Goal: Task Accomplishment & Management: Complete application form

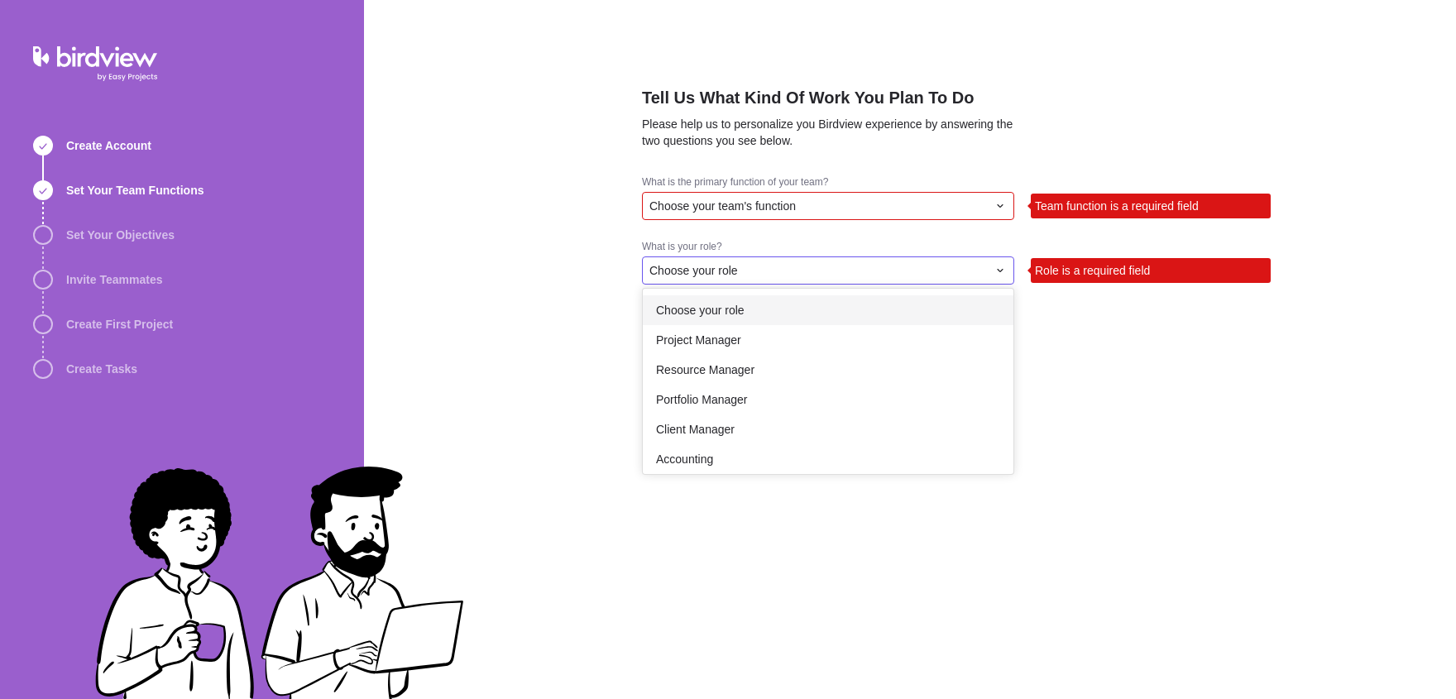
click at [871, 325] on div "Choose your role" at bounding box center [828, 310] width 371 height 30
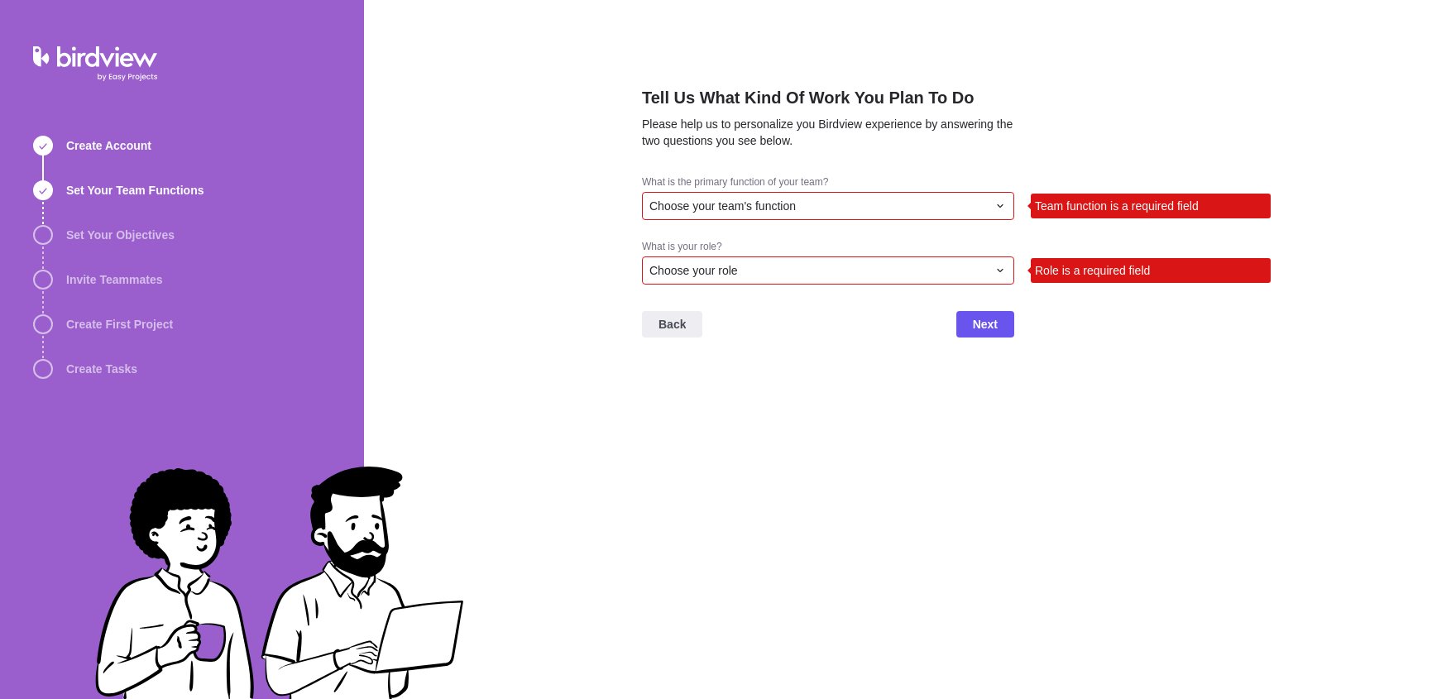
click at [850, 214] on div "Choose your team's function" at bounding box center [817, 206] width 337 height 17
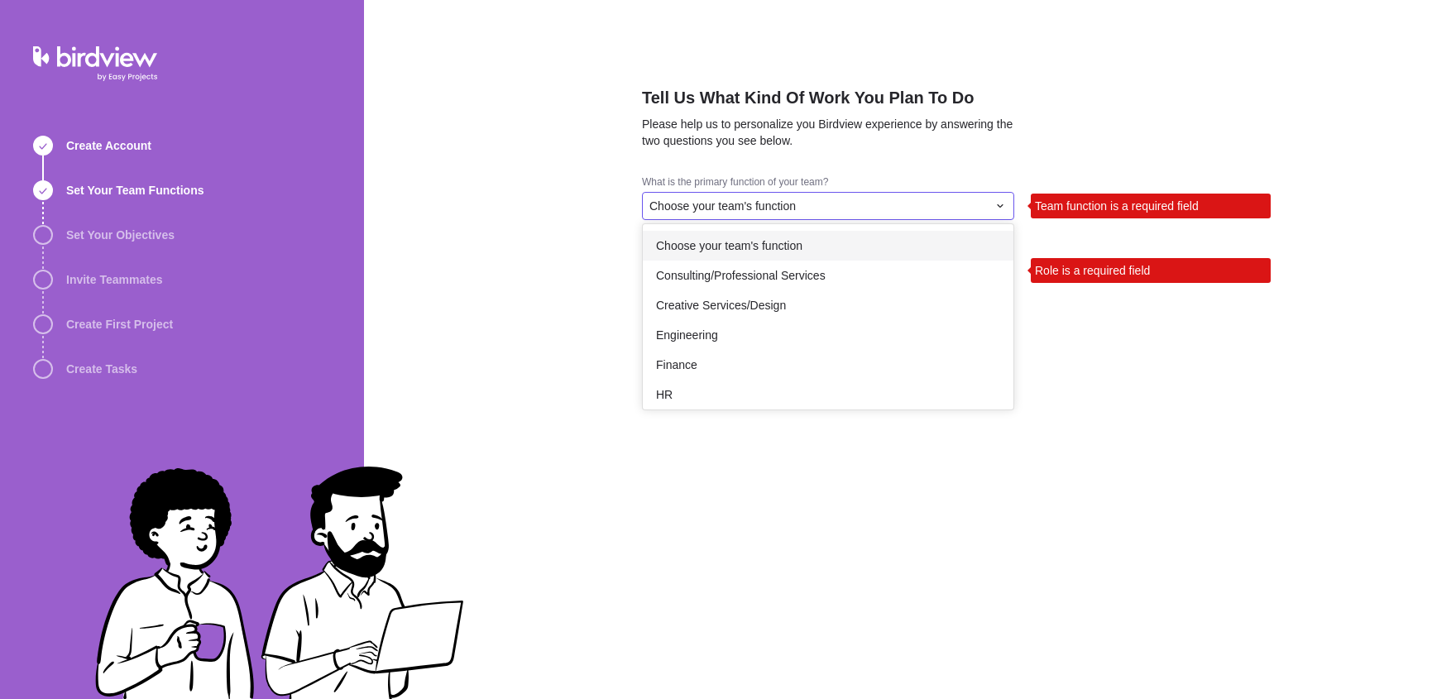
click at [827, 261] on div "Choose your team's function" at bounding box center [828, 246] width 371 height 30
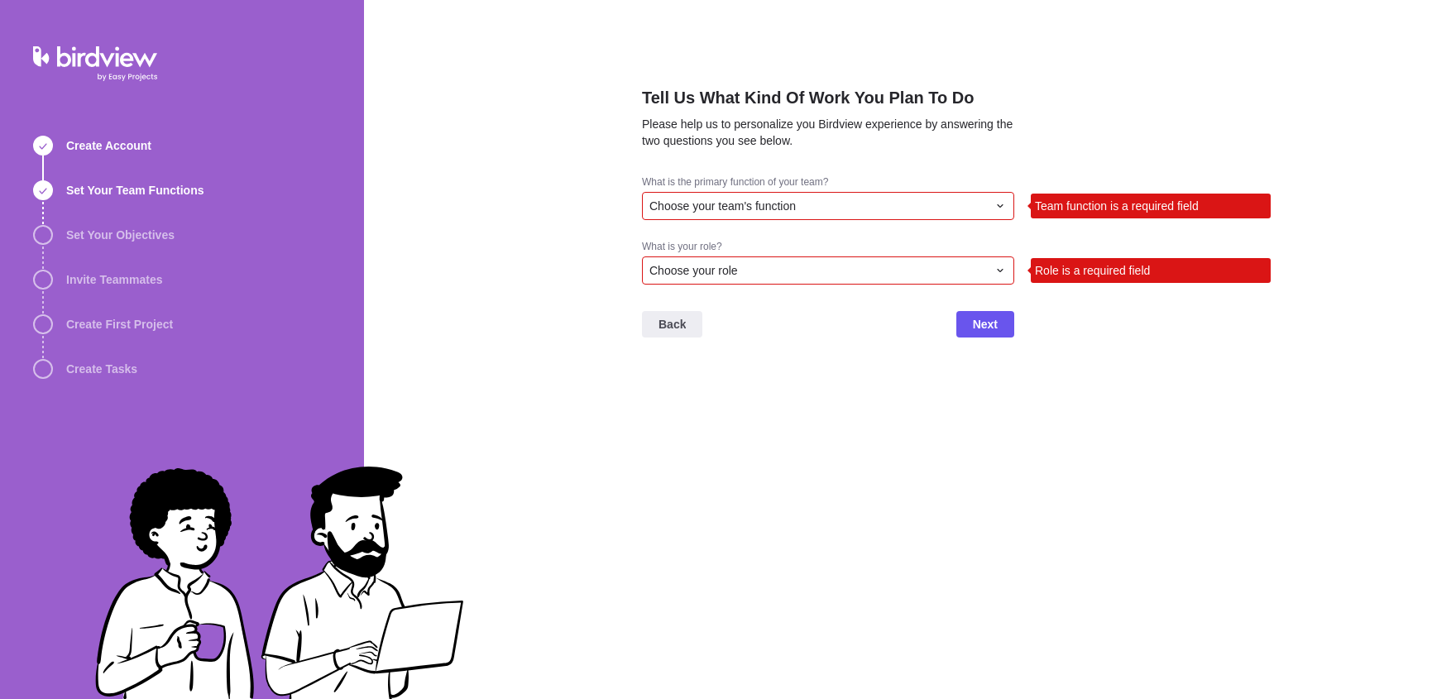
click at [820, 279] on div "Choose your role" at bounding box center [817, 270] width 337 height 17
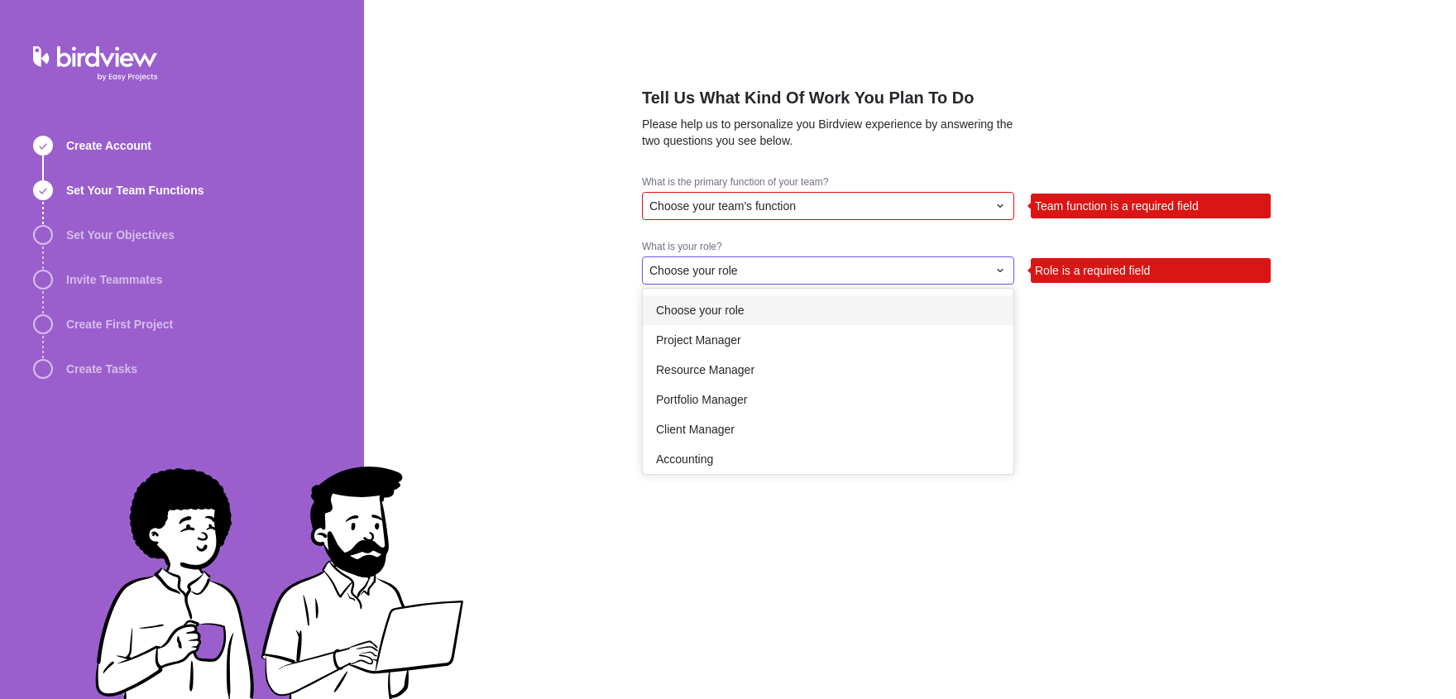
click at [795, 325] on div "Choose your role" at bounding box center [828, 310] width 371 height 30
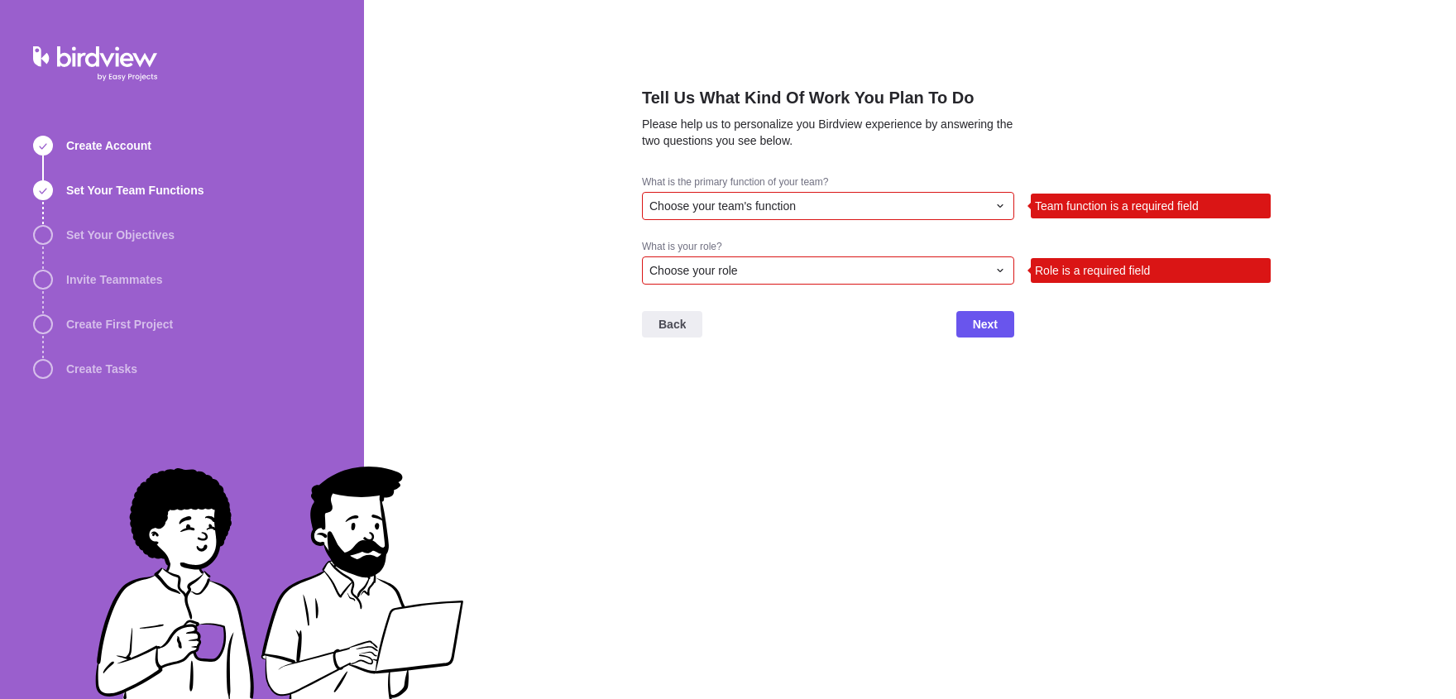
click at [778, 279] on div "Choose your role" at bounding box center [817, 270] width 337 height 17
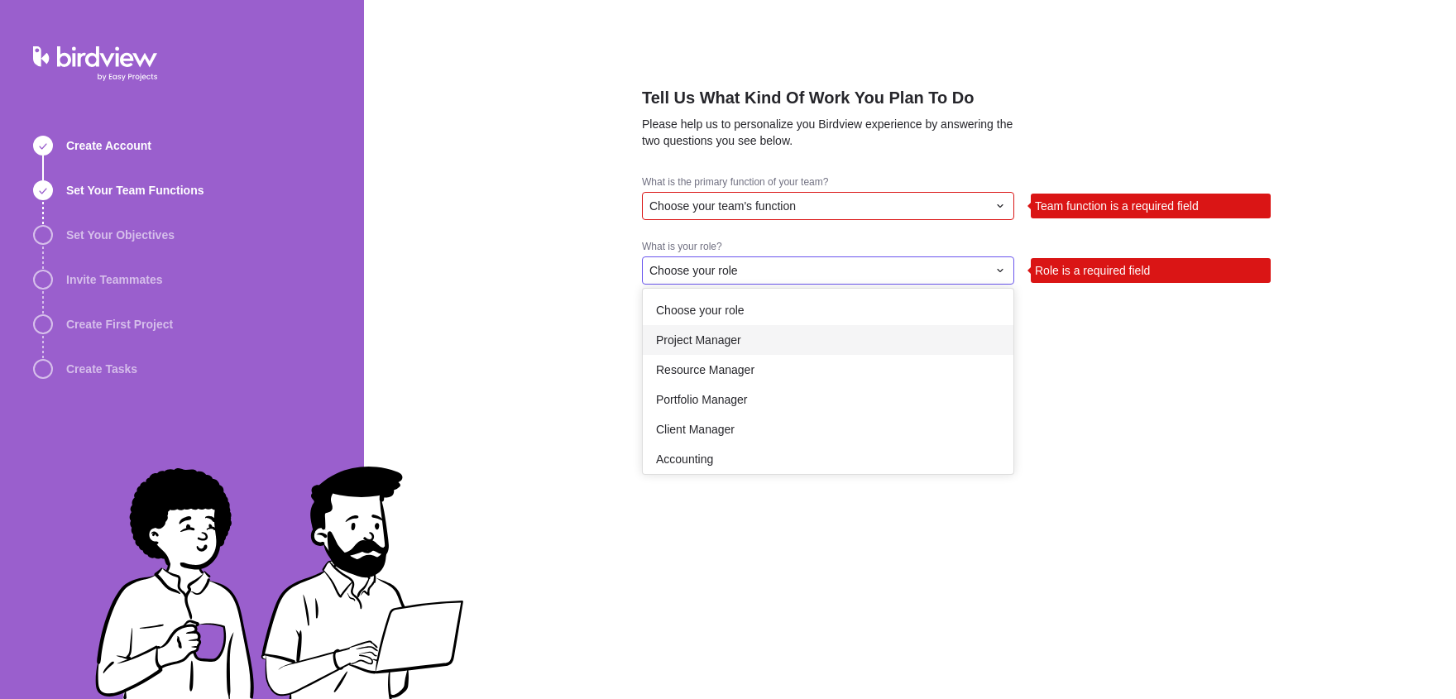
click at [753, 353] on div "Project Manager" at bounding box center [828, 340] width 371 height 30
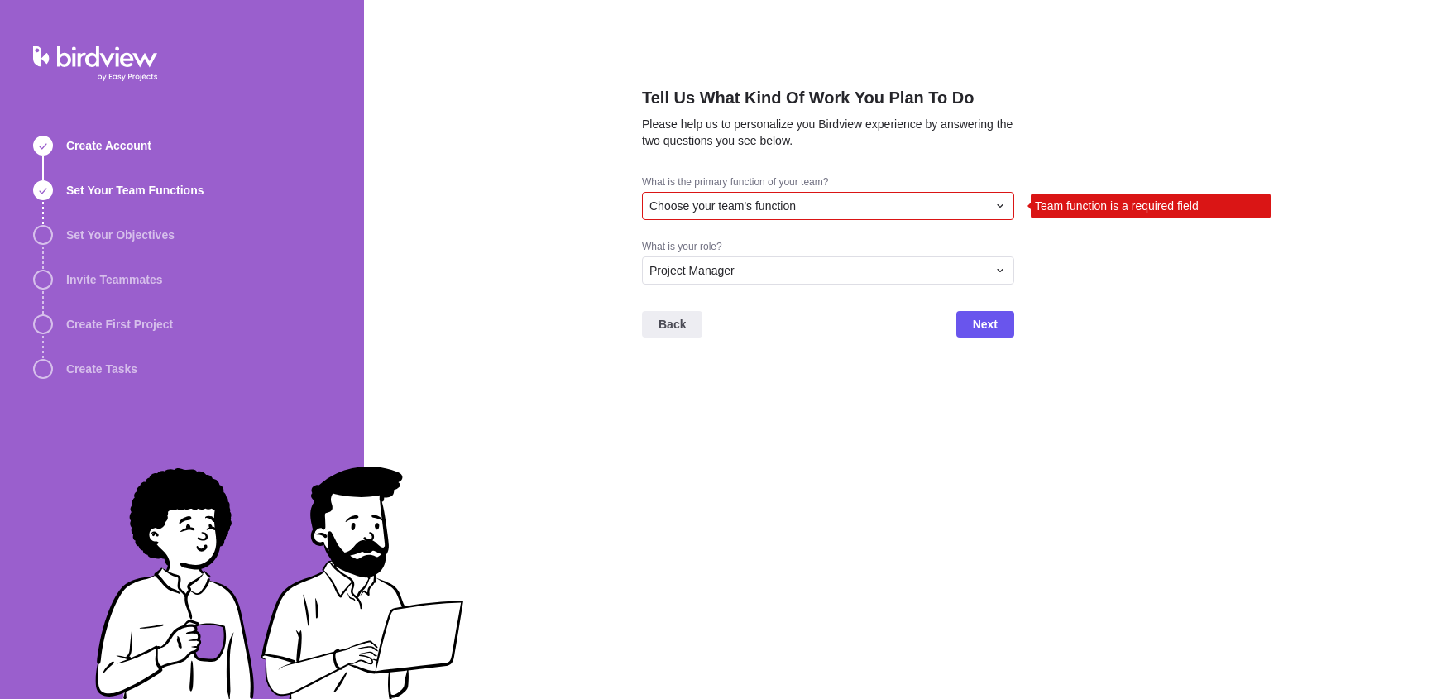
click at [762, 214] on span "Choose your team's function" at bounding box center [722, 206] width 146 height 17
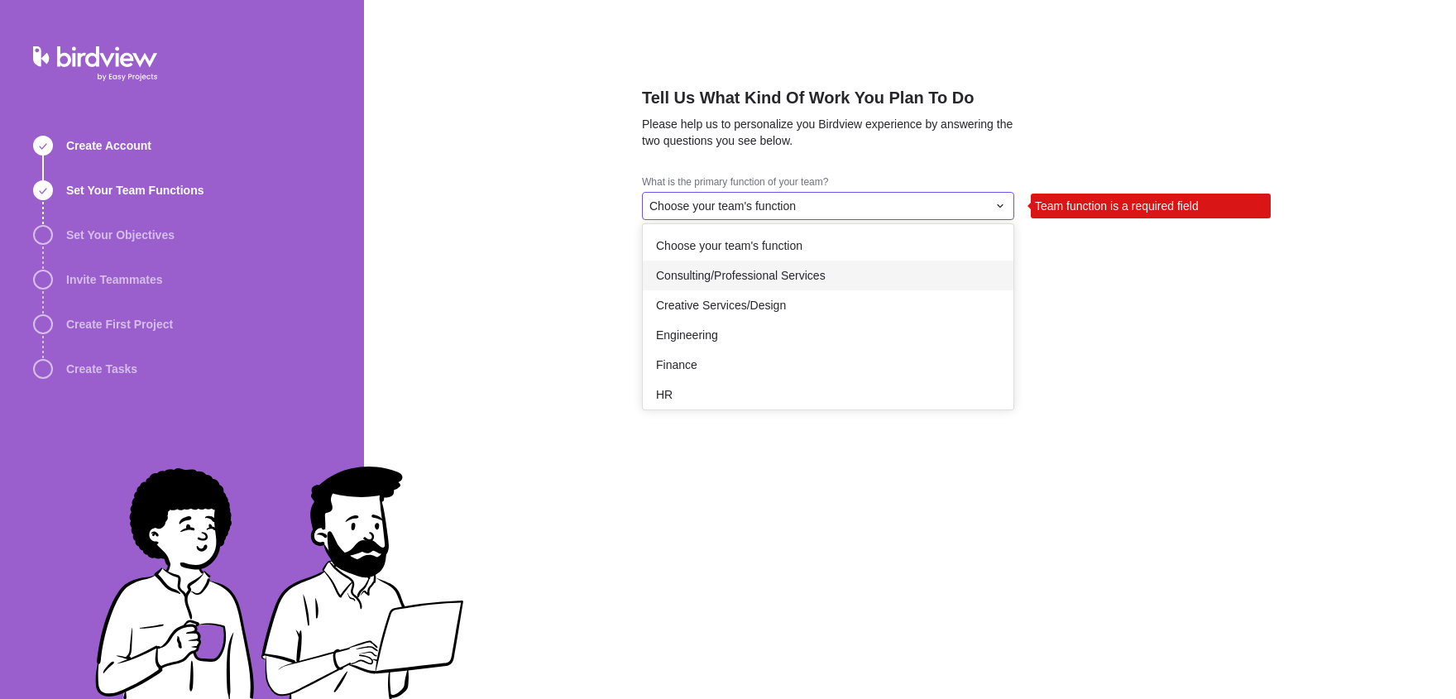
click at [766, 314] on div "Creative Services/Design" at bounding box center [828, 305] width 371 height 30
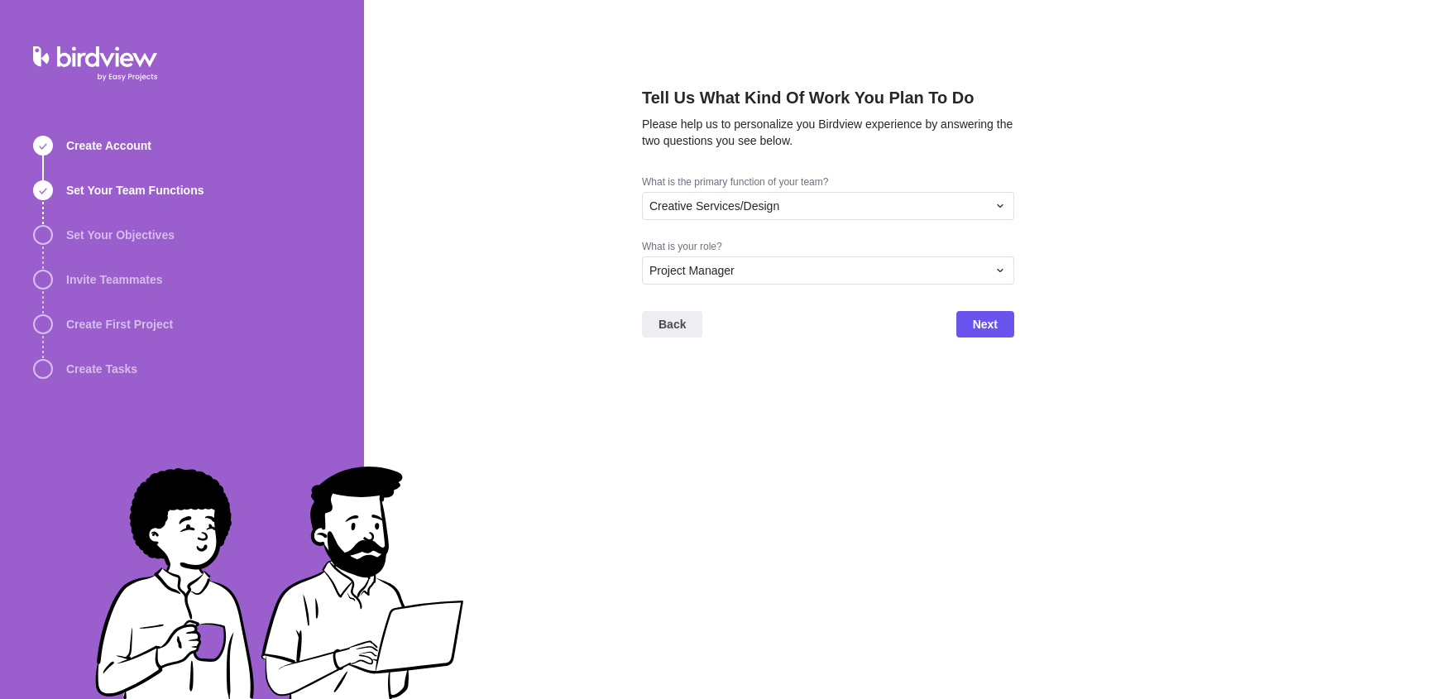
click at [981, 328] on div "Back Next" at bounding box center [828, 331] width 372 height 66
click at [979, 334] on span "Next" at bounding box center [985, 324] width 25 height 20
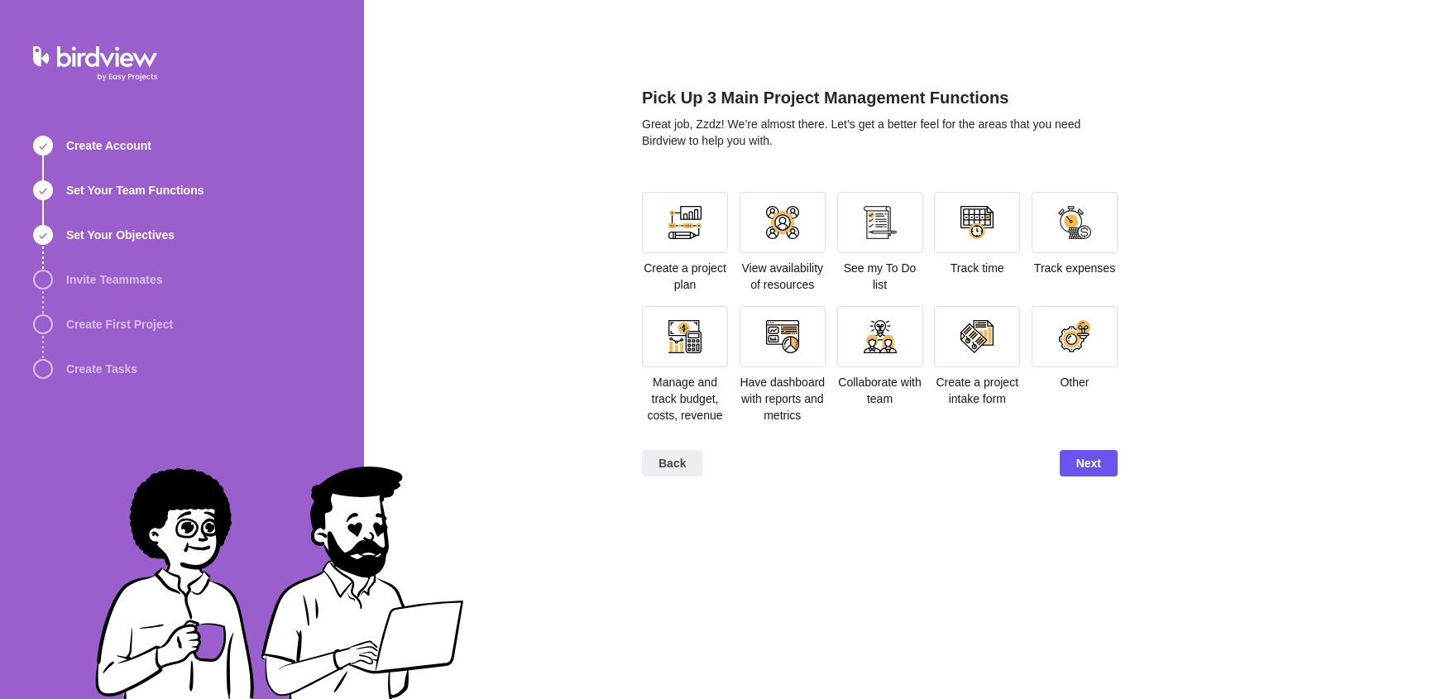
click at [683, 253] on div "Create a project plan" at bounding box center [685, 242] width 86 height 101
click at [679, 213] on div at bounding box center [684, 222] width 33 height 33
